Goal: Task Accomplishment & Management: Manage account settings

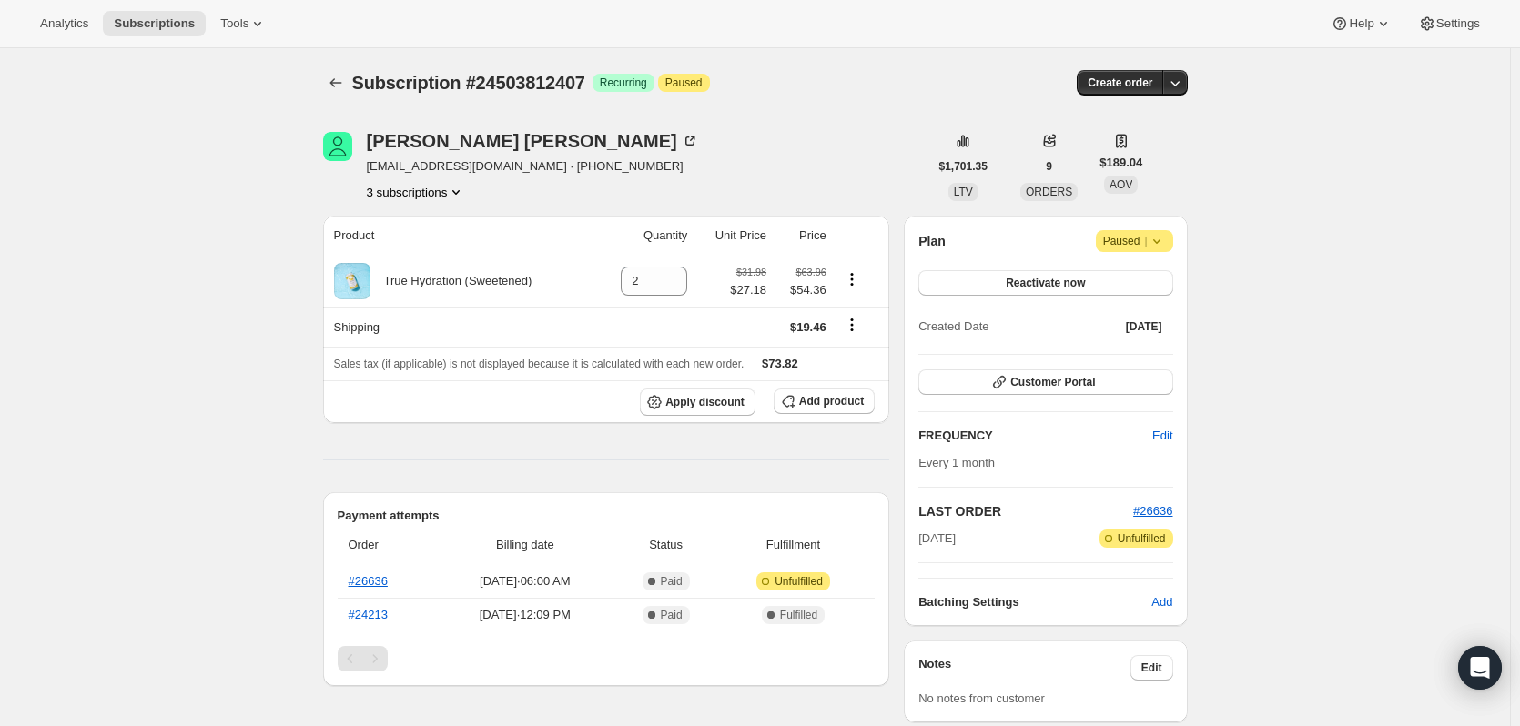
click at [425, 187] on button "3 subscriptions" at bounding box center [416, 192] width 99 height 18
click at [438, 248] on span "16861593911" at bounding box center [421, 257] width 127 height 18
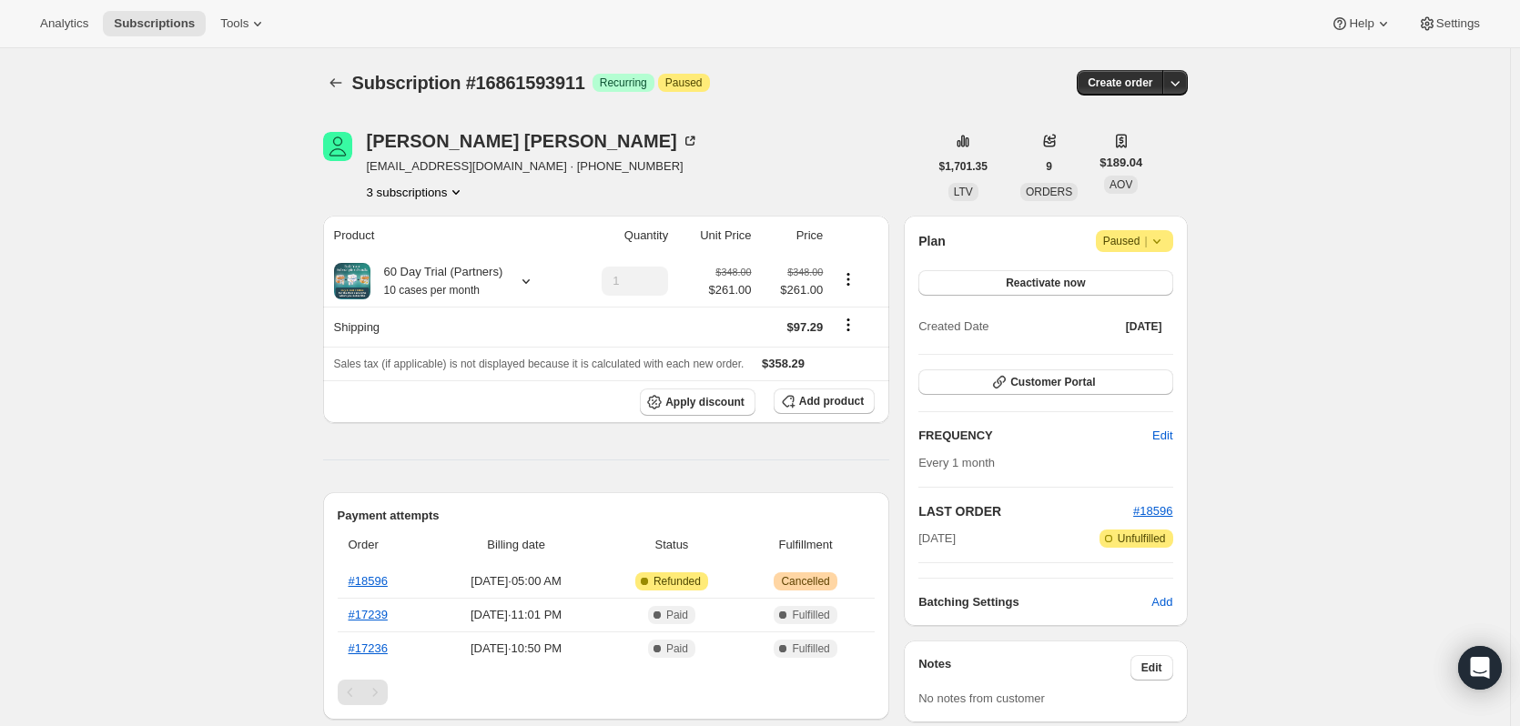
click at [439, 196] on button "3 subscriptions" at bounding box center [416, 192] width 99 height 18
click at [430, 225] on span "15893954871" at bounding box center [421, 227] width 127 height 18
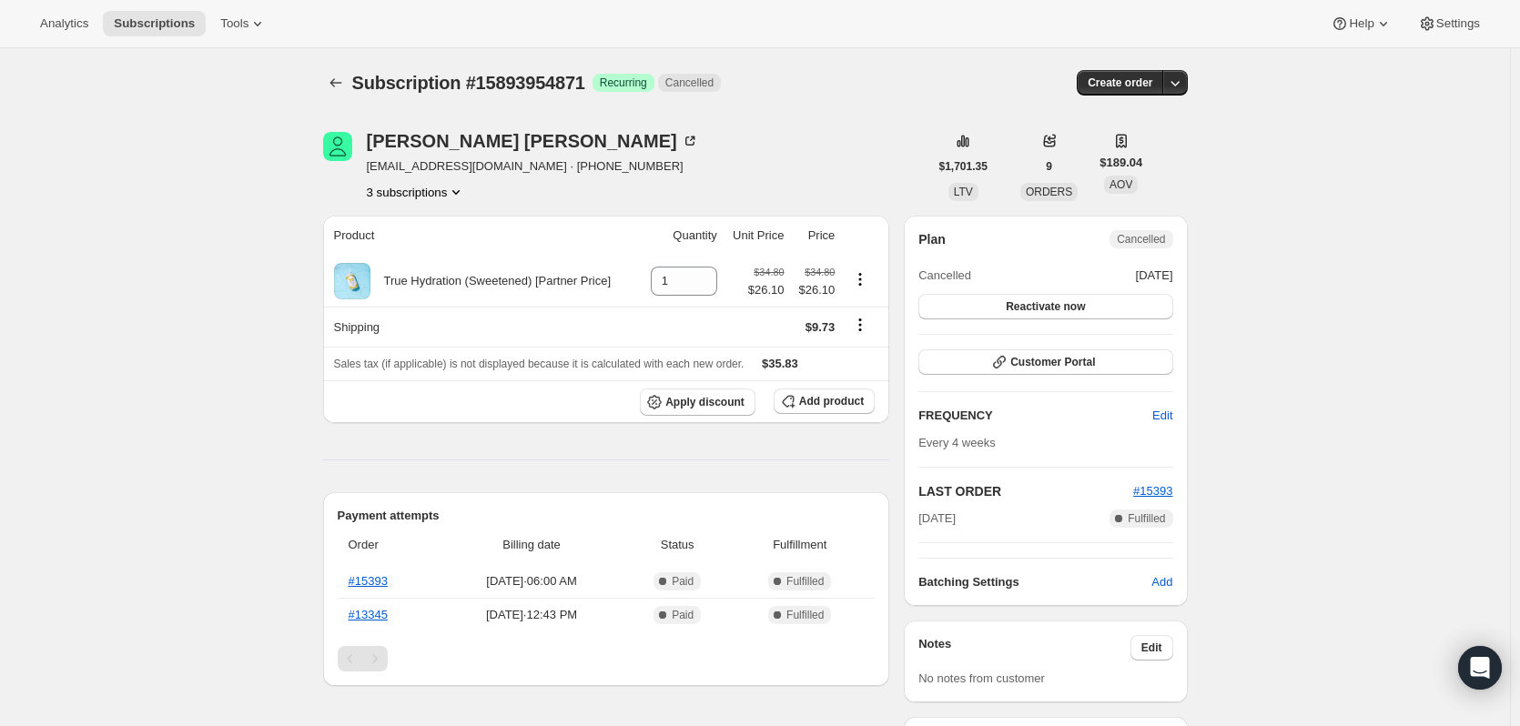
click at [419, 190] on button "3 subscriptions" at bounding box center [416, 192] width 99 height 18
click at [413, 279] on span "24503812407" at bounding box center [421, 288] width 127 height 18
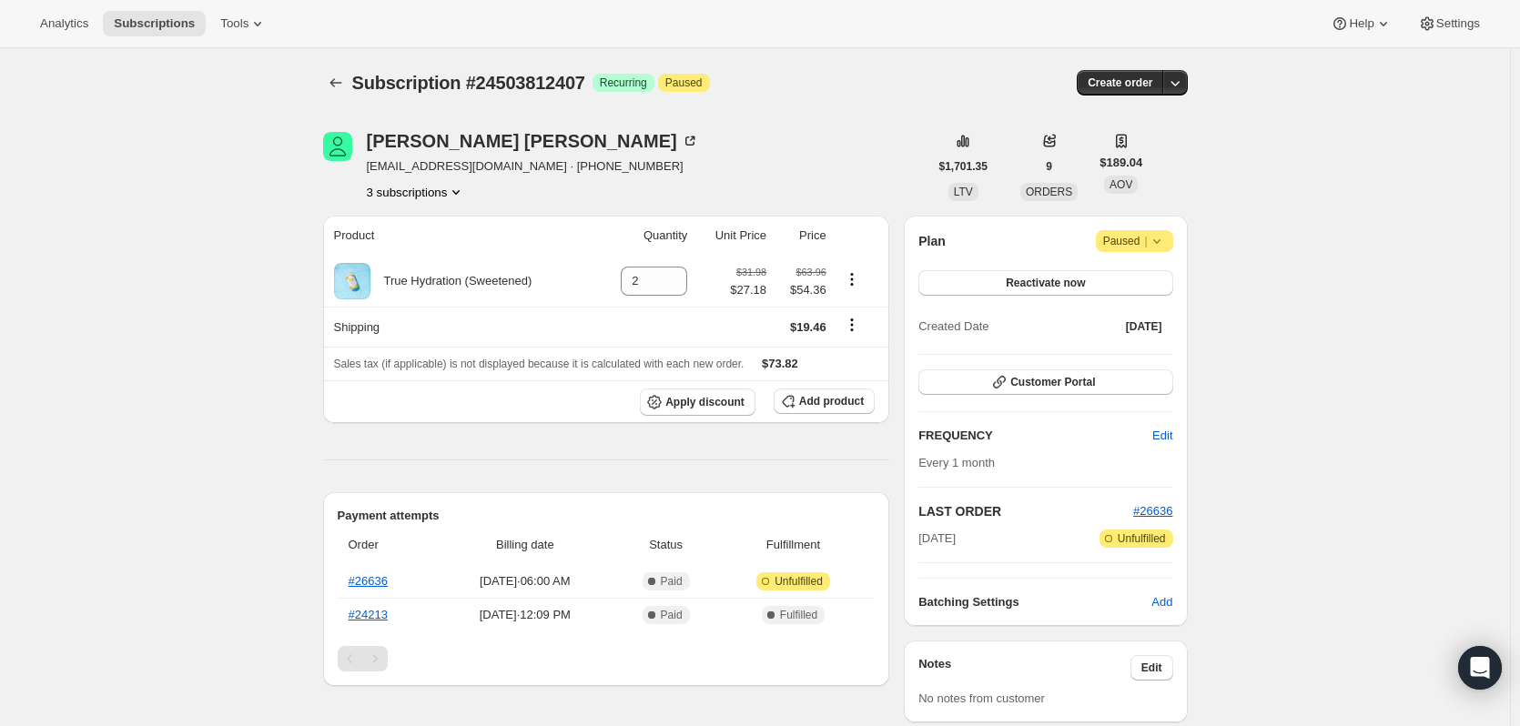
click at [410, 195] on button "3 subscriptions" at bounding box center [416, 192] width 99 height 18
click at [402, 255] on span "16861593911" at bounding box center [394, 257] width 73 height 14
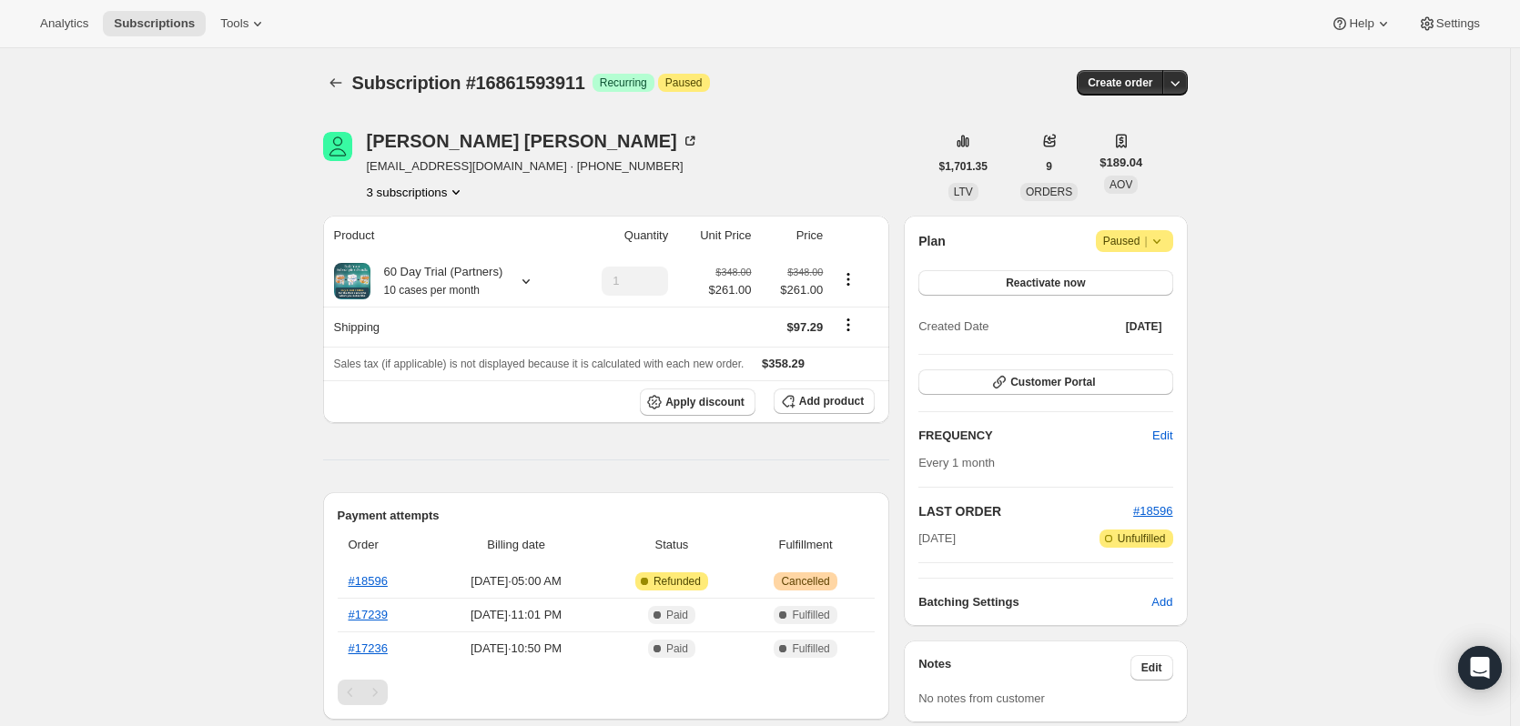
click at [410, 195] on button "3 subscriptions" at bounding box center [416, 192] width 99 height 18
click at [411, 229] on span "15893954871" at bounding box center [394, 226] width 73 height 14
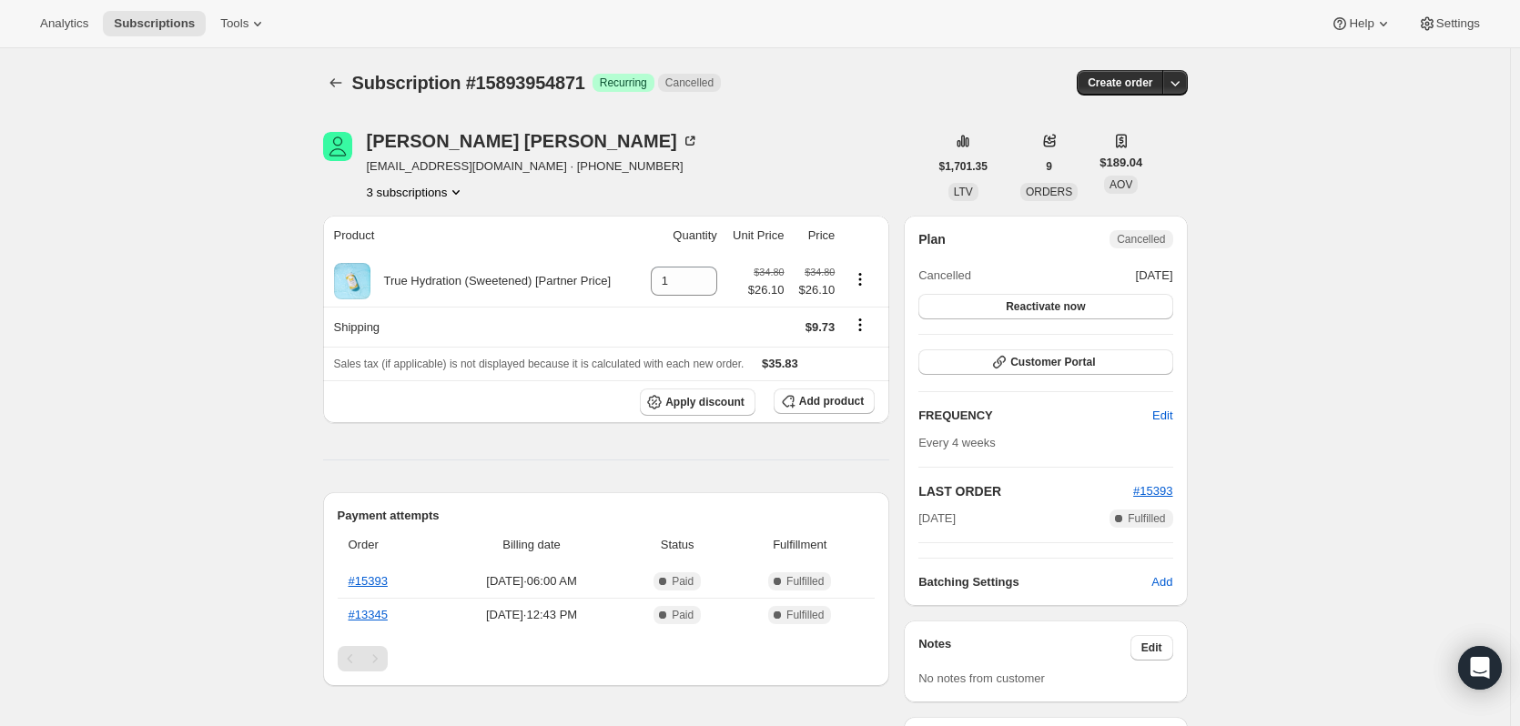
click at [411, 198] on button "3 subscriptions" at bounding box center [416, 192] width 99 height 18
click at [411, 253] on span "16861593911" at bounding box center [394, 257] width 73 height 14
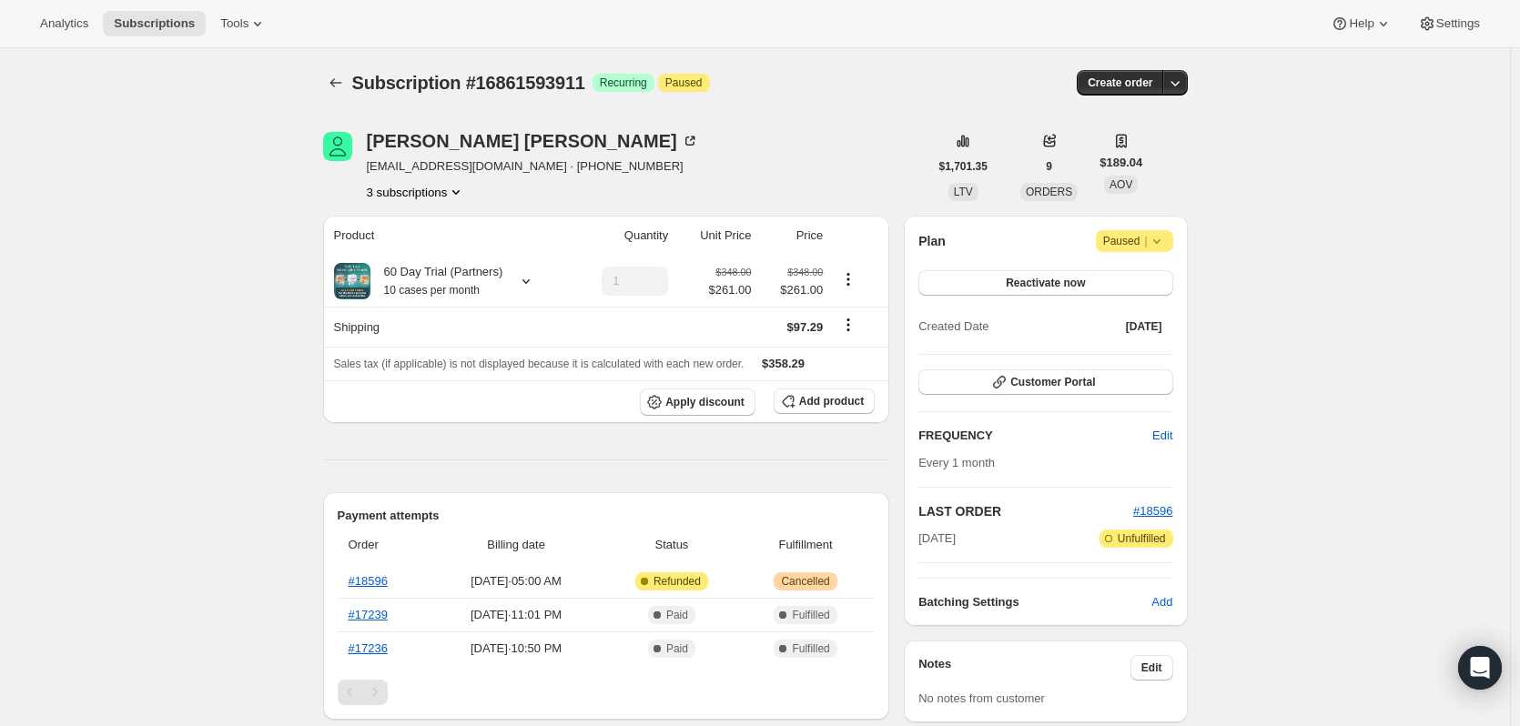
click at [432, 177] on div "[PERSON_NAME] [EMAIL_ADDRESS][DOMAIN_NAME] · [PHONE_NUMBER] 3 subscriptions" at bounding box center [533, 166] width 332 height 69
click at [430, 190] on button "3 subscriptions" at bounding box center [416, 192] width 99 height 18
click at [436, 280] on span "24503812407" at bounding box center [421, 288] width 127 height 18
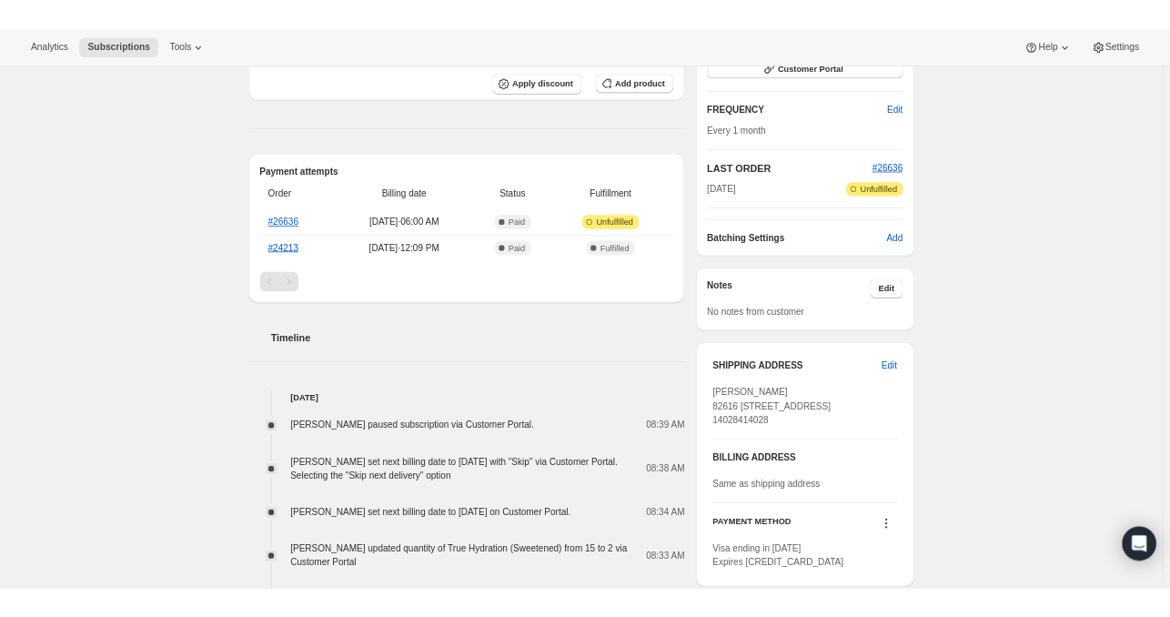
scroll to position [455, 0]
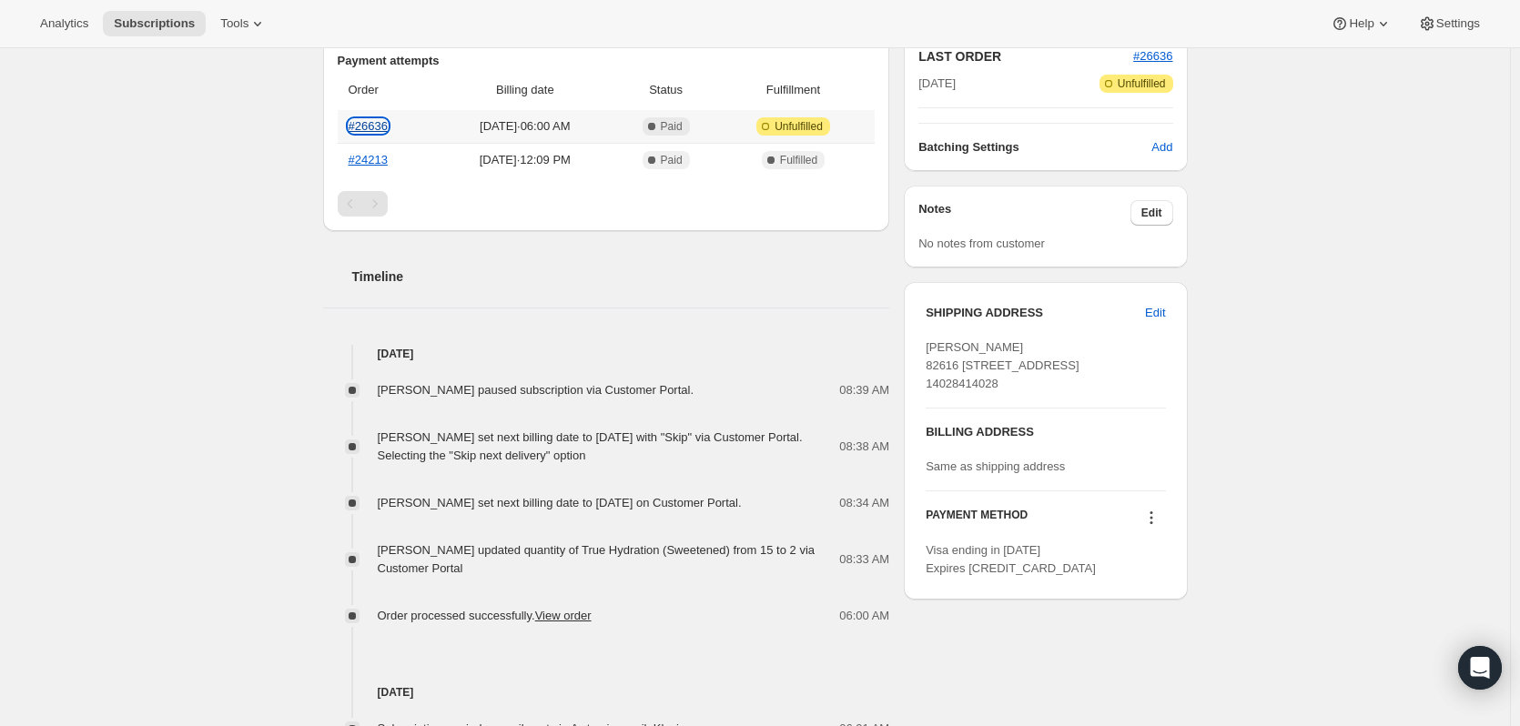
click at [372, 127] on link "#26636" at bounding box center [368, 126] width 39 height 14
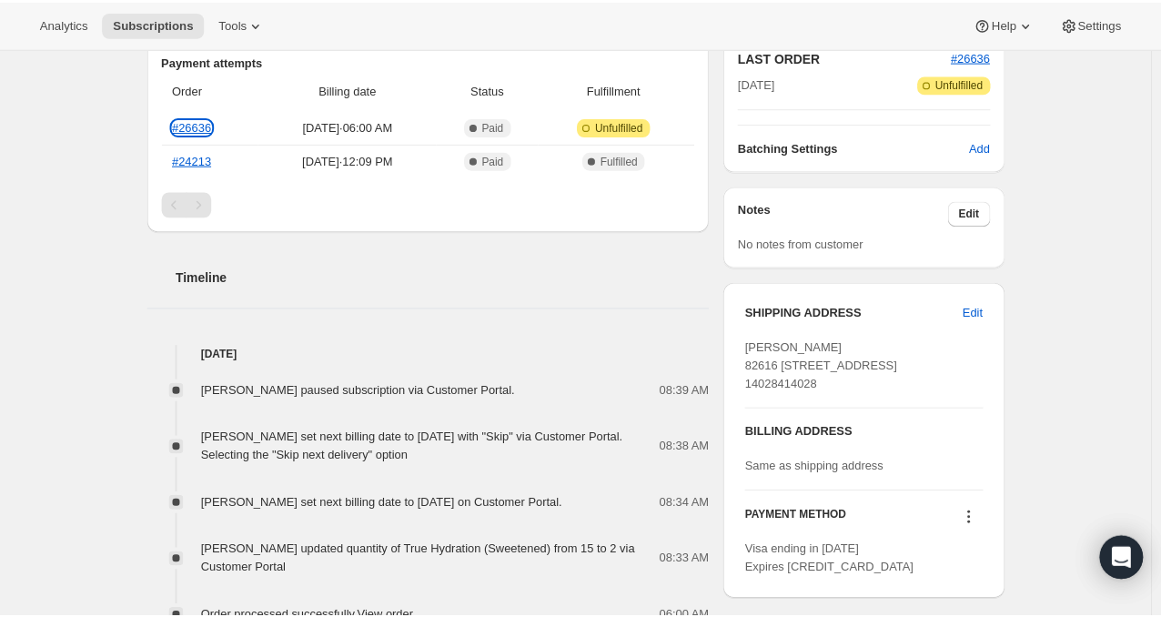
scroll to position [0, 0]
